Goal: Information Seeking & Learning: Check status

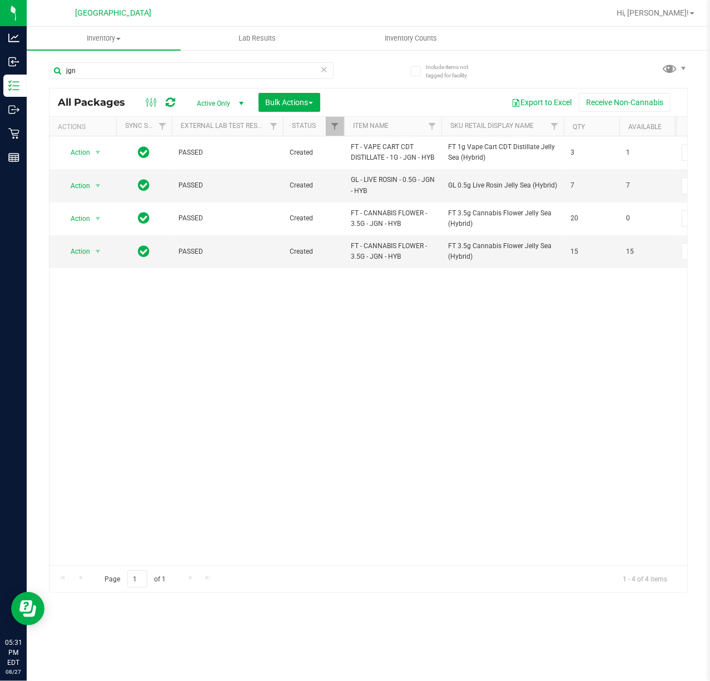
click at [212, 383] on div "Action Action Adjust qty Create package Edit attributes Global inventory Locate…" at bounding box center [368, 350] width 638 height 429
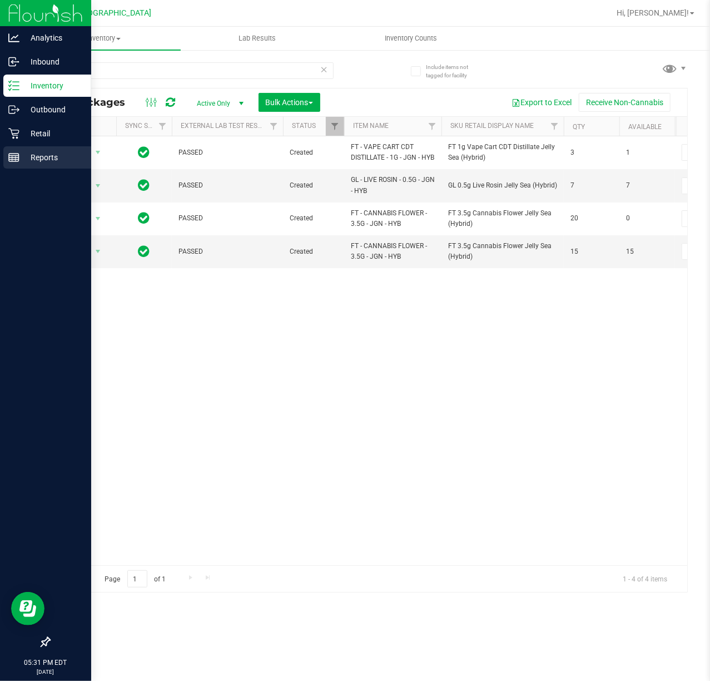
click at [20, 169] on link "Reports" at bounding box center [45, 158] width 91 height 24
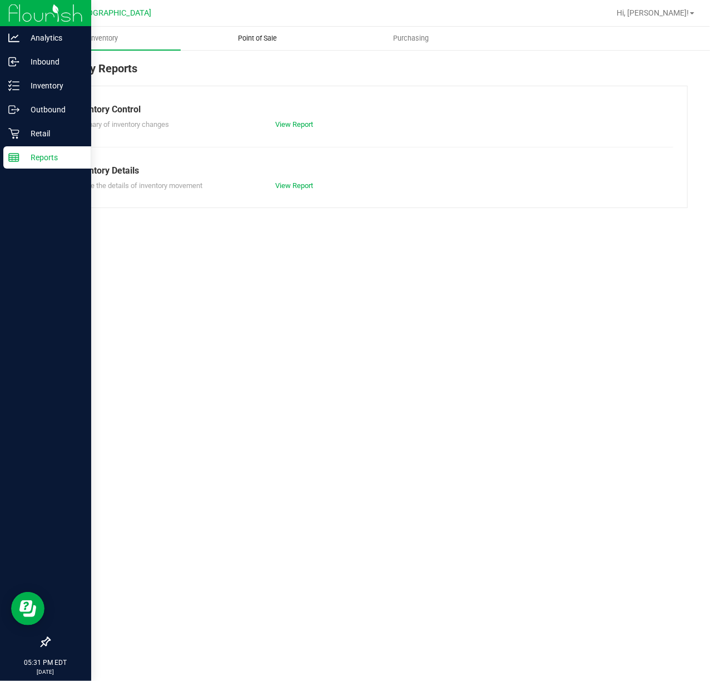
click at [260, 45] on uib-tab-heading "Point of Sale" at bounding box center [257, 38] width 153 height 22
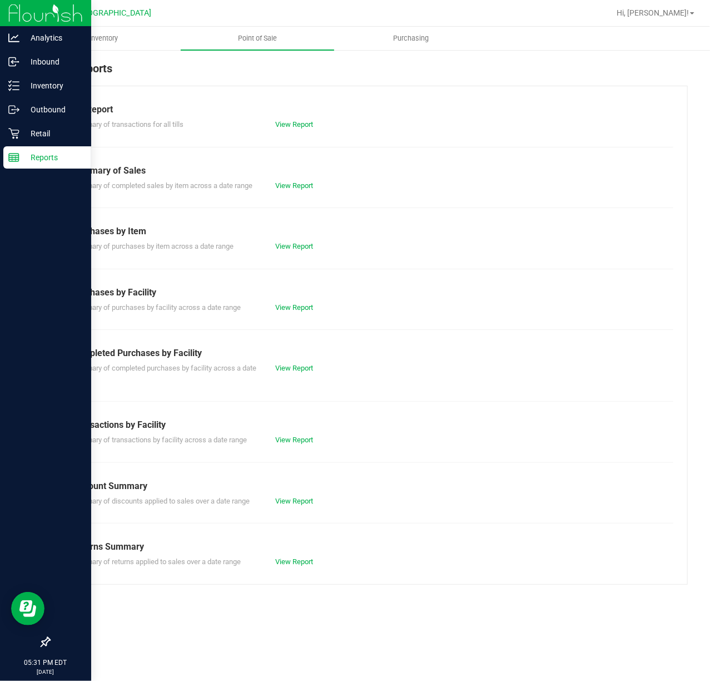
click at [297, 375] on div "Summary of completed purchases by facility across a date range View Report" at bounding box center [368, 372] width 610 height 24
click at [297, 374] on div "Summary of completed purchases by facility across a date range View Report" at bounding box center [368, 372] width 610 height 24
click at [301, 369] on link "View Report" at bounding box center [294, 368] width 38 height 8
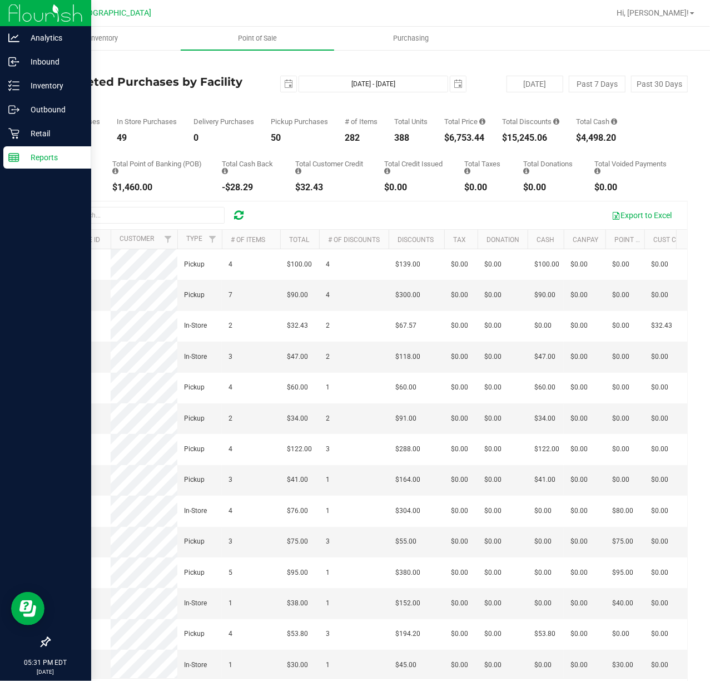
click at [12, 10] on img at bounding box center [45, 13] width 75 height 26
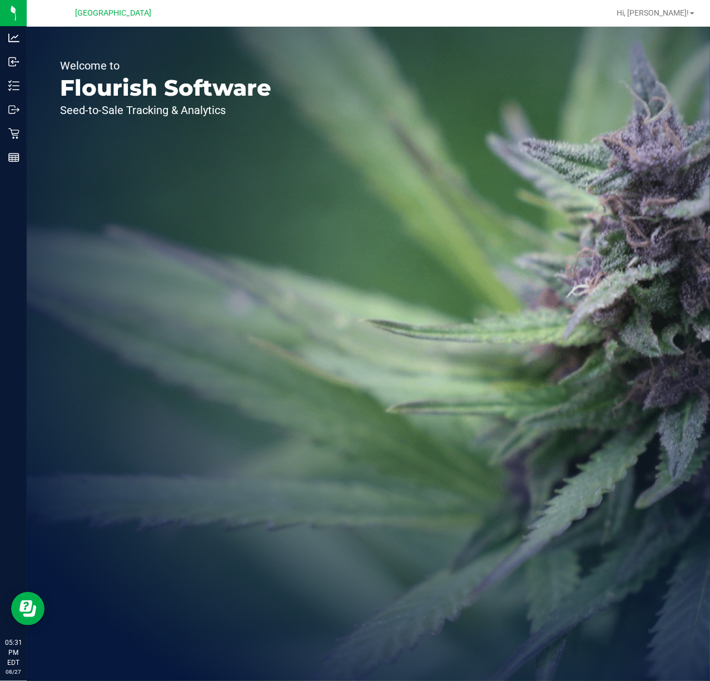
drag, startPoint x: 118, startPoint y: 230, endPoint x: 103, endPoint y: 225, distance: 15.1
click at [118, 230] on div "Welcome to Flourish Software Seed-to-Sale Tracking & Analytics" at bounding box center [166, 354] width 278 height 654
click at [154, 404] on div "Welcome to Flourish Software Seed-to-Sale Tracking & Analytics" at bounding box center [166, 354] width 278 height 654
